Goal: Download file/media

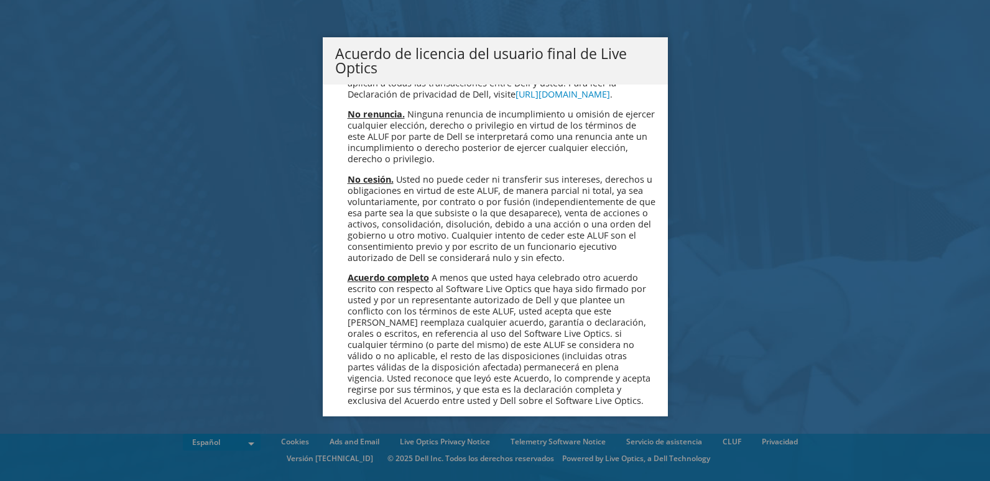
scroll to position [5272, 0]
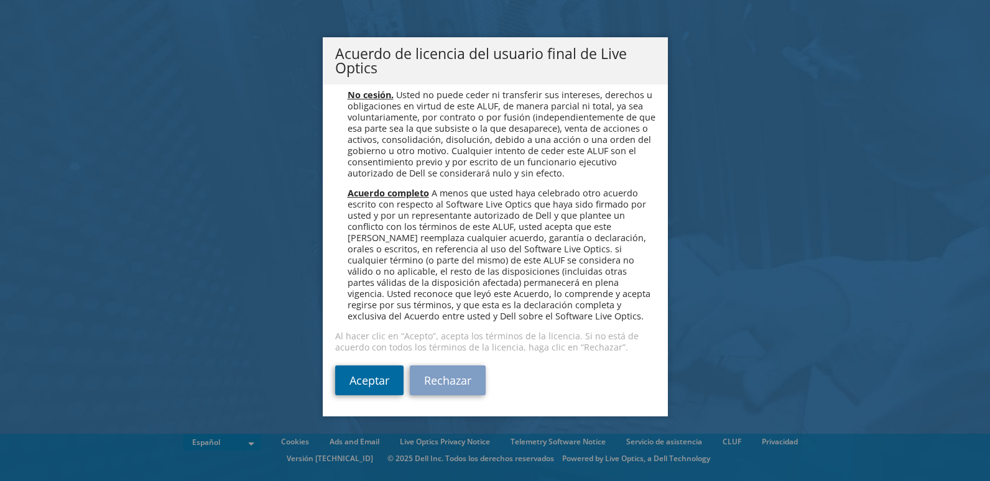
click at [381, 372] on link "Aceptar" at bounding box center [369, 381] width 68 height 30
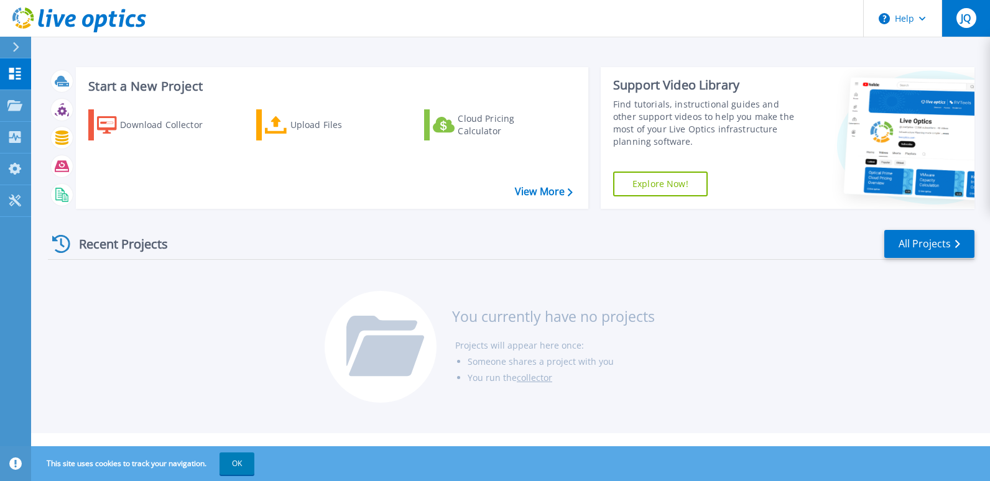
click at [966, 21] on span "JQ" at bounding box center [966, 18] width 10 height 10
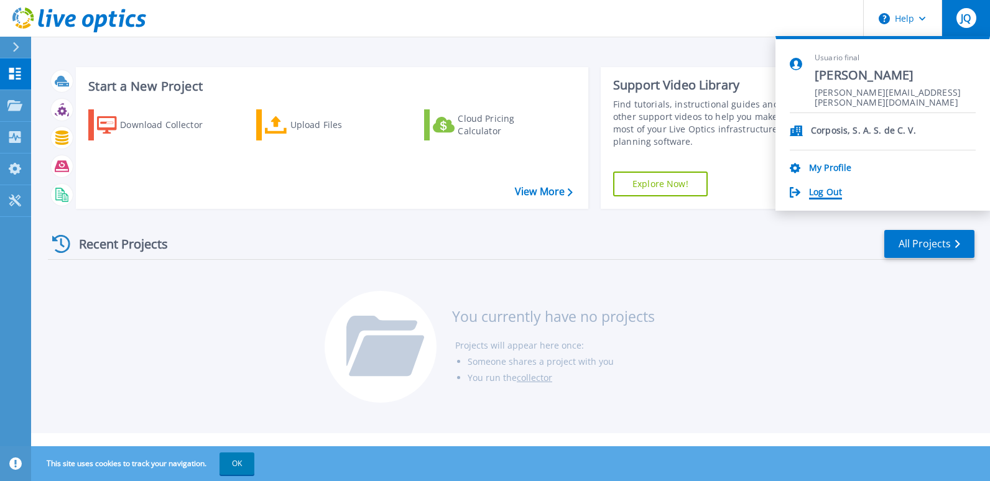
click at [821, 192] on link "Log Out" at bounding box center [825, 193] width 33 height 12
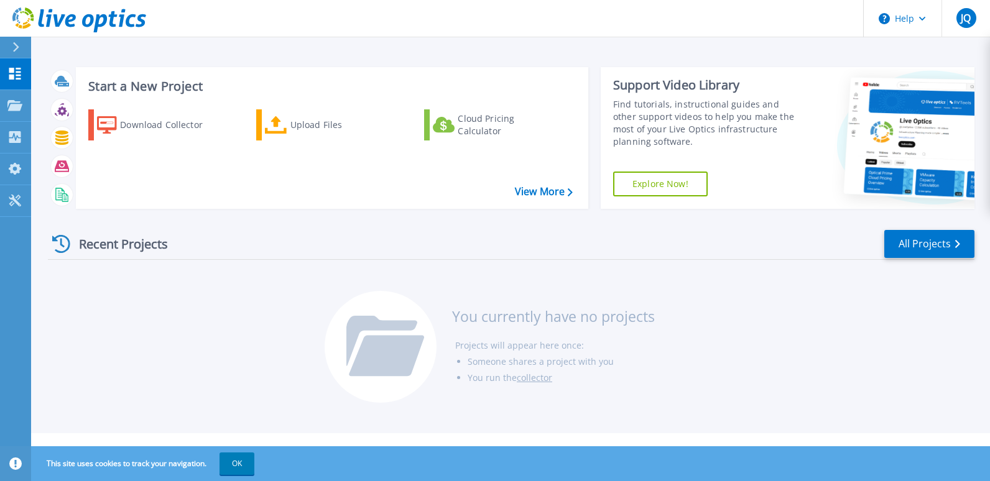
click at [203, 270] on div "Recent Projects All Projects You currently have no projects Projects will appea…" at bounding box center [511, 317] width 926 height 196
click at [169, 120] on div "Download Collector" at bounding box center [169, 125] width 99 height 25
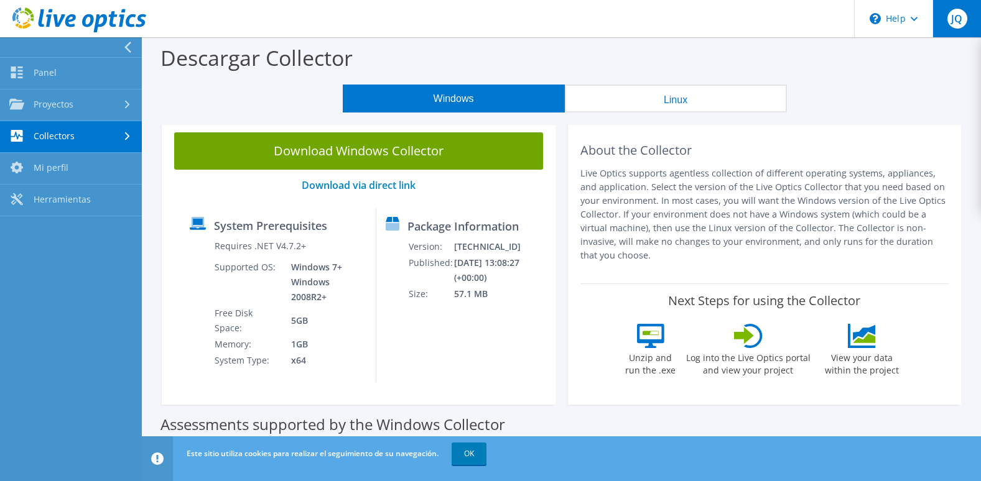
click at [963, 25] on span "JQ" at bounding box center [957, 19] width 20 height 20
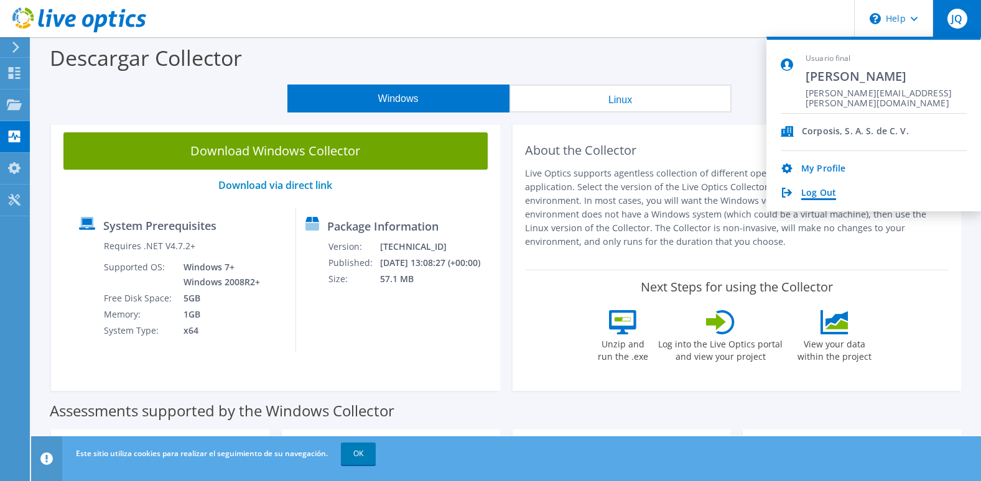
click at [823, 188] on link "Log Out" at bounding box center [818, 194] width 35 height 12
